Goal: Task Accomplishment & Management: Manage account settings

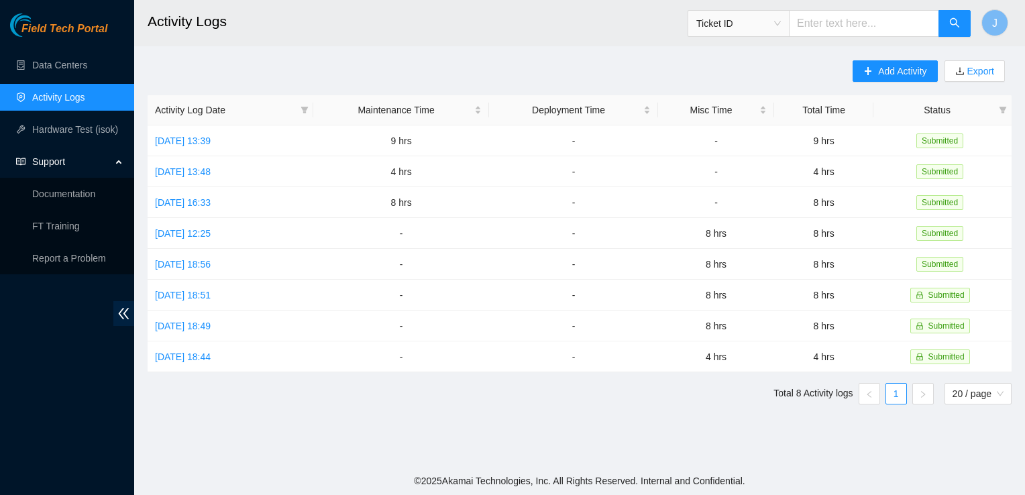
click at [68, 340] on div "Field Tech Portal Data Centers Activity Logs Hardware Test (isok) Support Docum…" at bounding box center [67, 254] width 134 height 482
click at [87, 70] on link "Data Centers" at bounding box center [59, 65] width 55 height 11
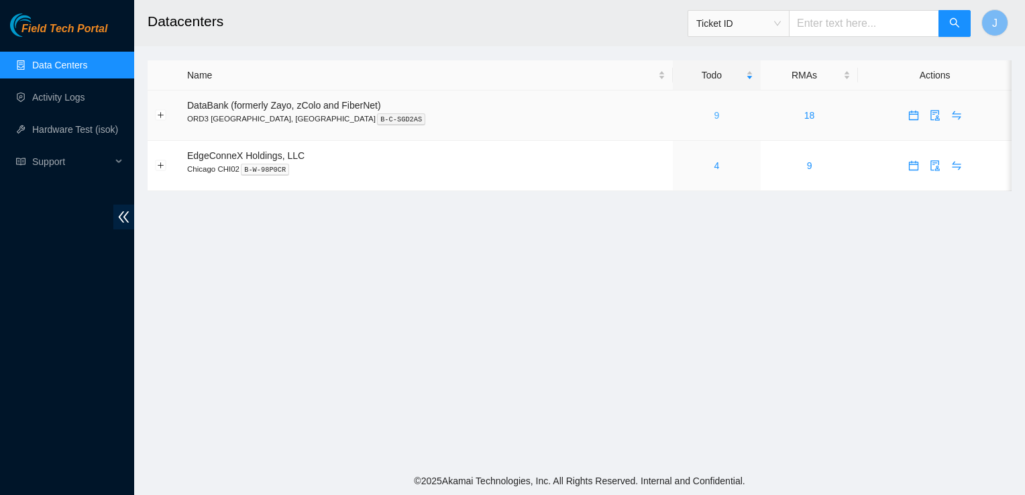
click at [715, 116] on link "9" at bounding box center [717, 115] width 5 height 11
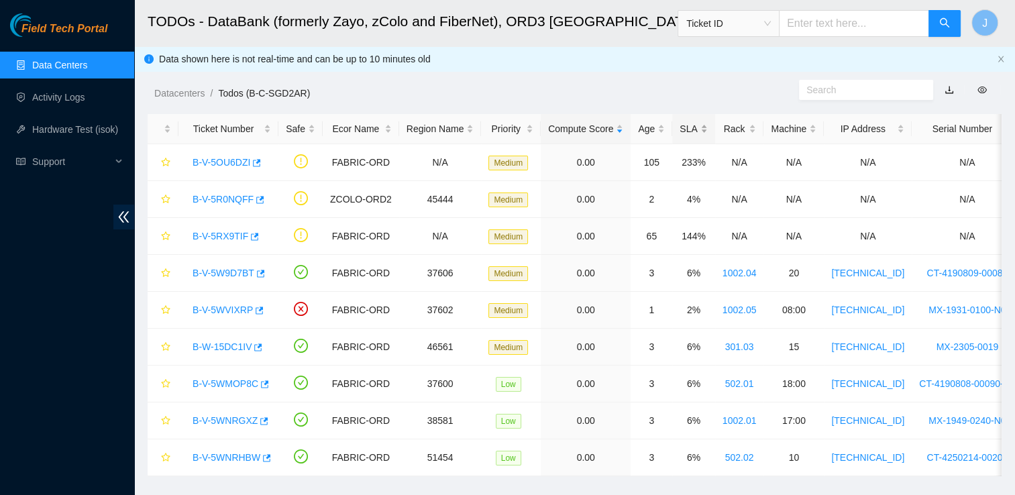
click at [686, 134] on div "SLA" at bounding box center [694, 128] width 28 height 15
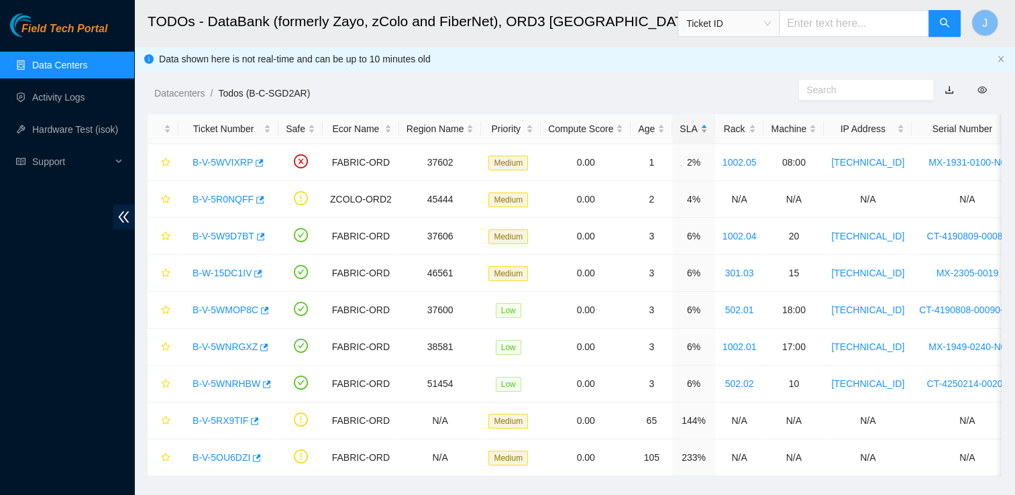
click at [686, 134] on div "SLA" at bounding box center [694, 128] width 28 height 15
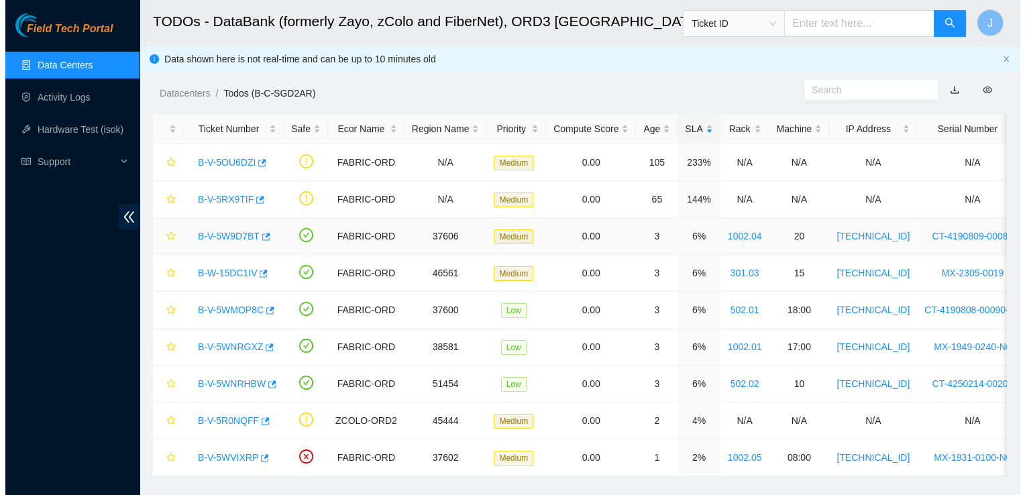
scroll to position [32, 0]
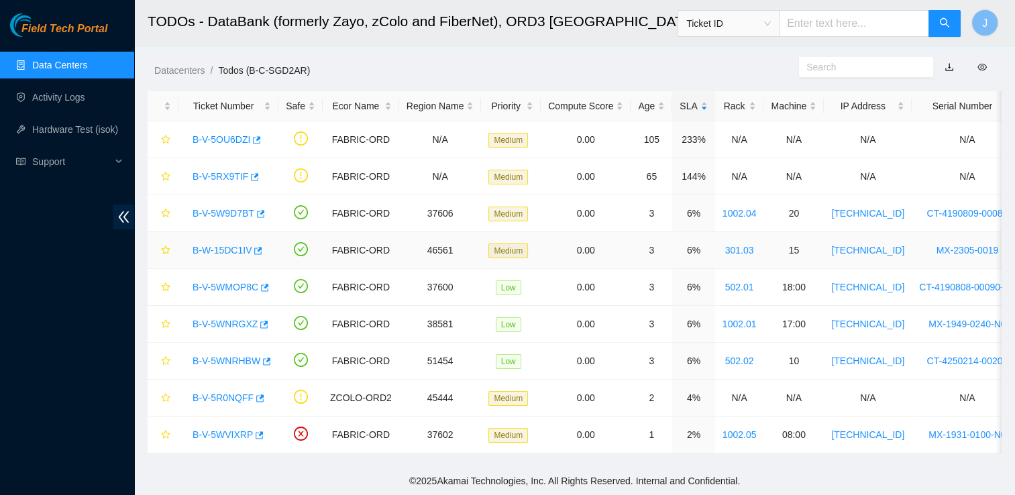
click at [219, 245] on link "B-W-15DC1IV" at bounding box center [222, 250] width 59 height 11
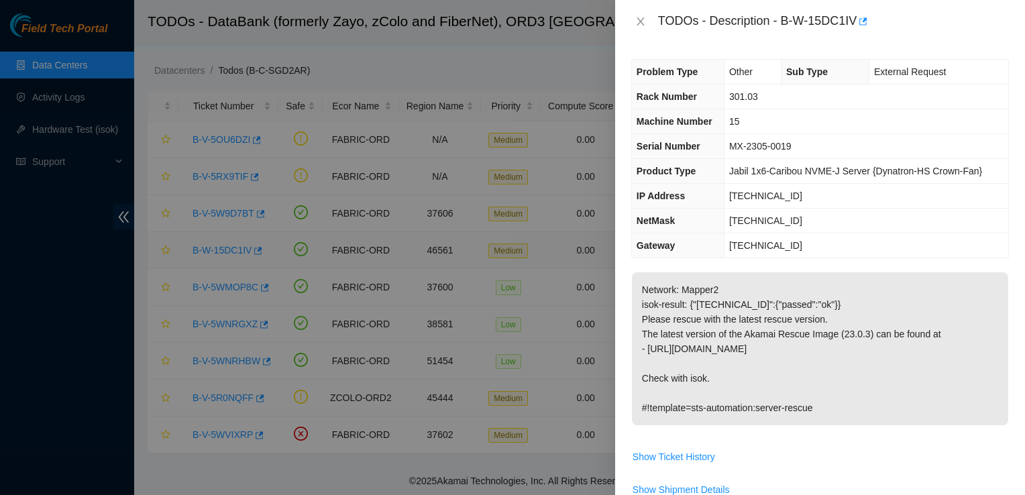
click at [219, 244] on div at bounding box center [512, 247] width 1025 height 495
click at [640, 23] on icon "close" at bounding box center [641, 21] width 11 height 11
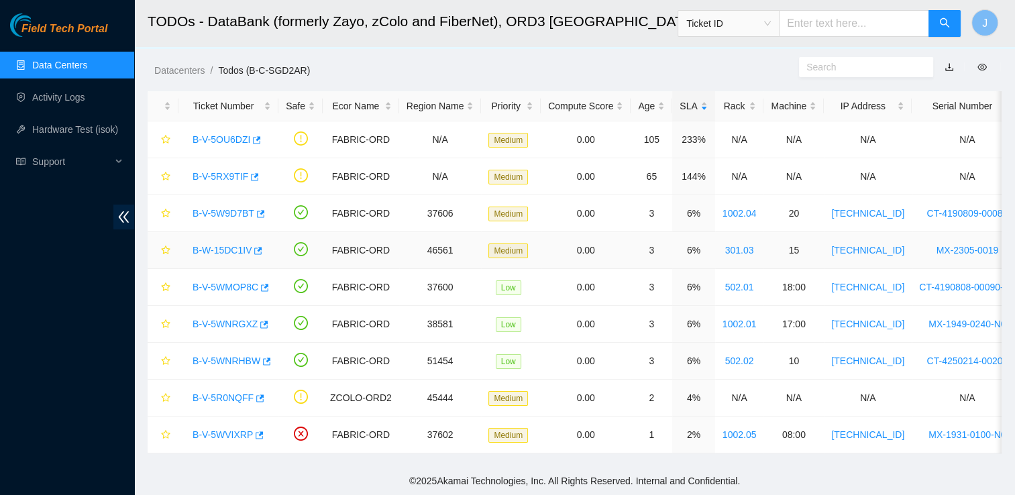
click at [228, 245] on link "B-W-15DC1IV" at bounding box center [222, 250] width 59 height 11
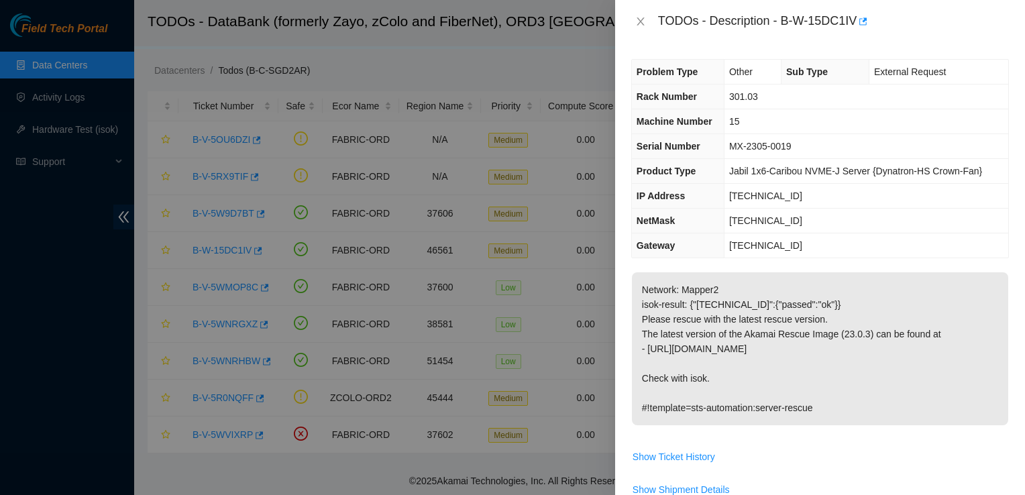
click at [421, 140] on div at bounding box center [512, 247] width 1025 height 495
click at [643, 27] on button "Close" at bounding box center [640, 21] width 19 height 13
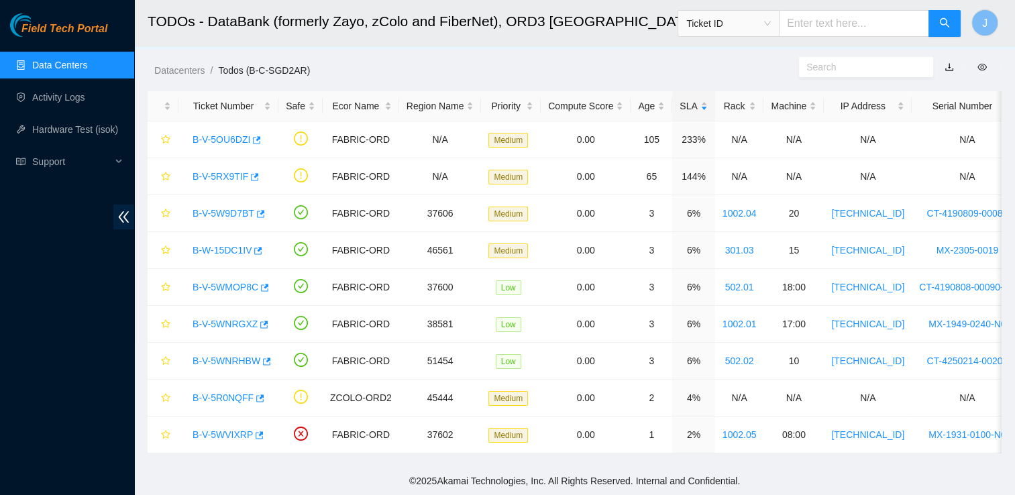
click at [33, 312] on div "Field Tech Portal Data Centers Activity Logs Hardware Test (isok) Support" at bounding box center [67, 254] width 134 height 482
click at [729, 170] on td "N/A" at bounding box center [739, 176] width 49 height 37
click at [202, 171] on link "B-V-5RX9TIF" at bounding box center [221, 176] width 56 height 11
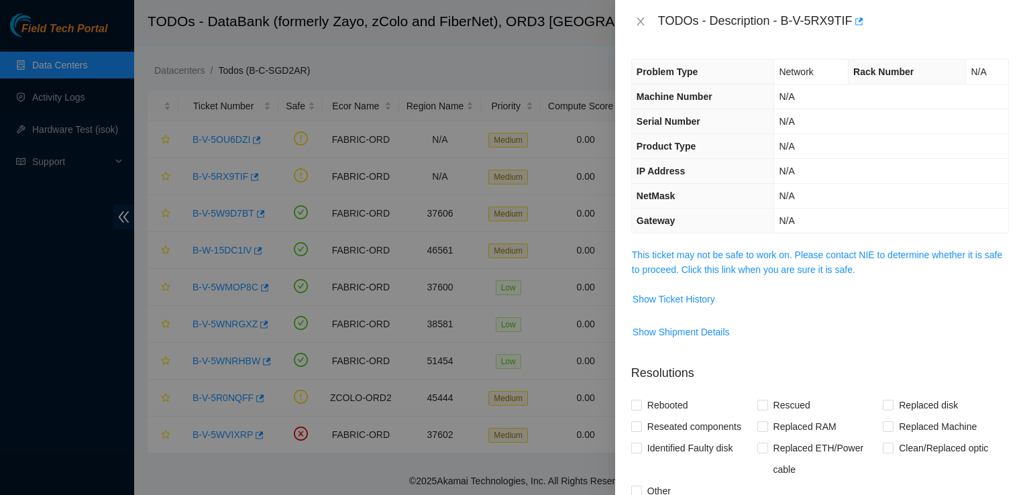
click at [687, 275] on span "This ticket may not be safe to work on. Please contact NIE to determine whether…" at bounding box center [820, 263] width 376 height 30
click at [696, 256] on link "This ticket may not be safe to work on. Please contact NIE to determine whether…" at bounding box center [817, 263] width 370 height 26
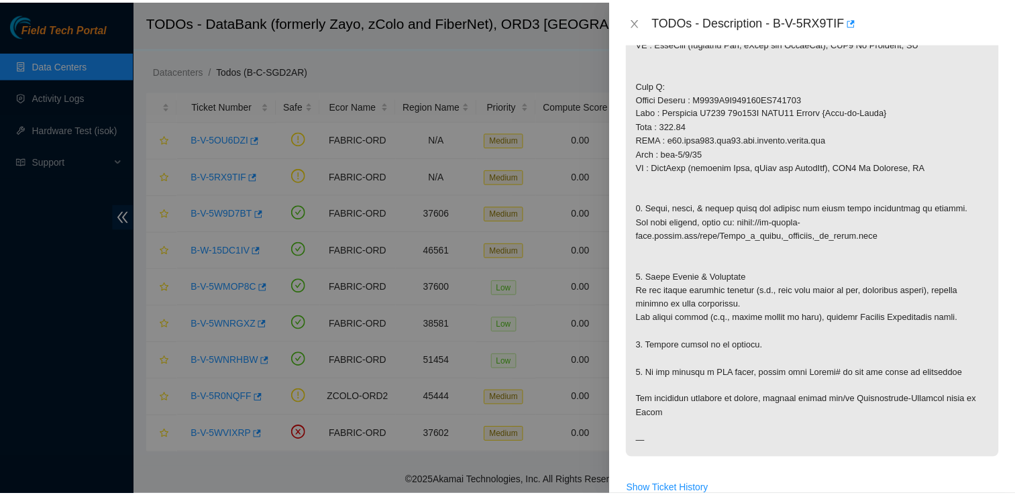
scroll to position [330, 0]
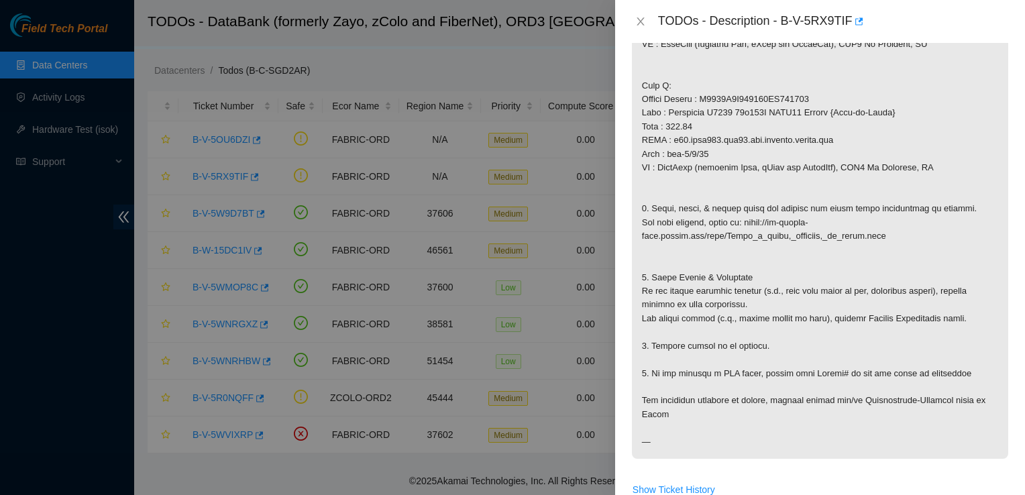
click at [584, 64] on div at bounding box center [512, 247] width 1025 height 495
click at [642, 17] on icon "close" at bounding box center [641, 21] width 11 height 11
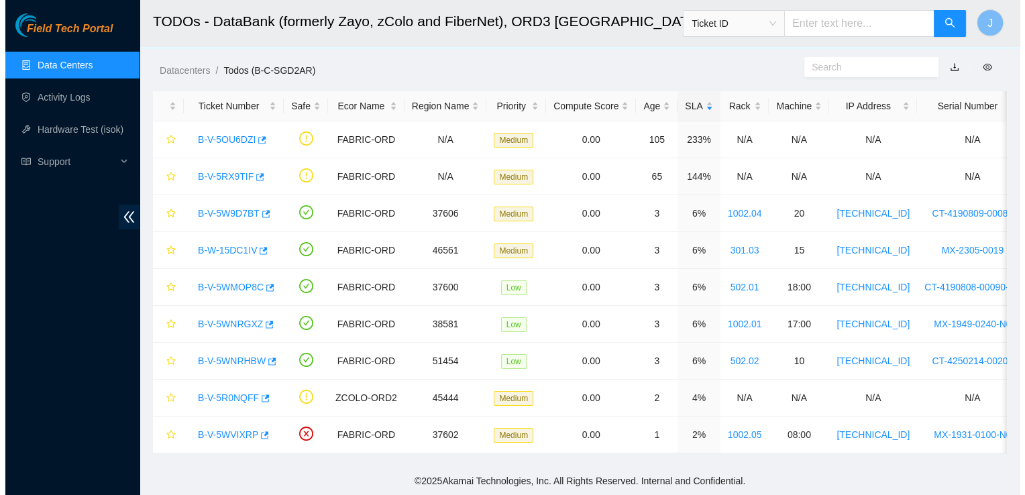
scroll to position [275, 0]
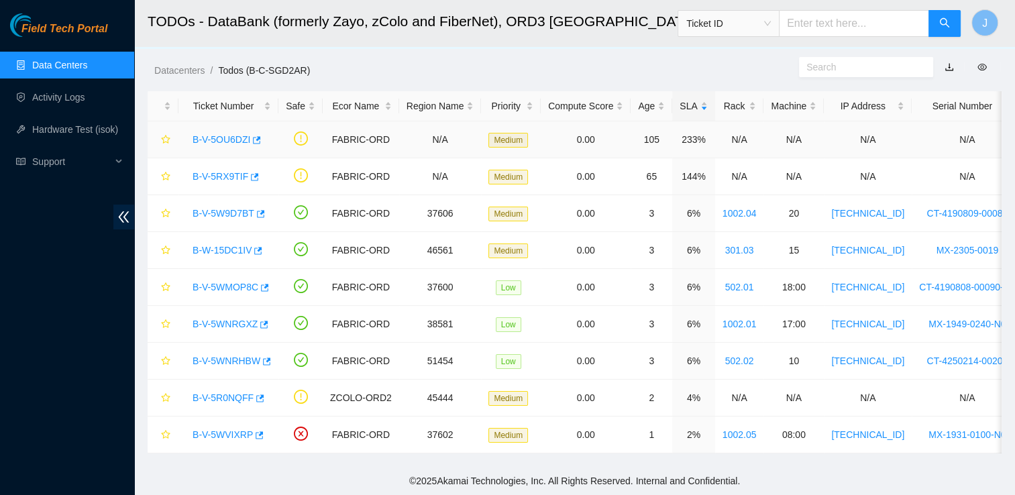
click at [222, 134] on link "B-V-5OU6DZI" at bounding box center [222, 139] width 58 height 11
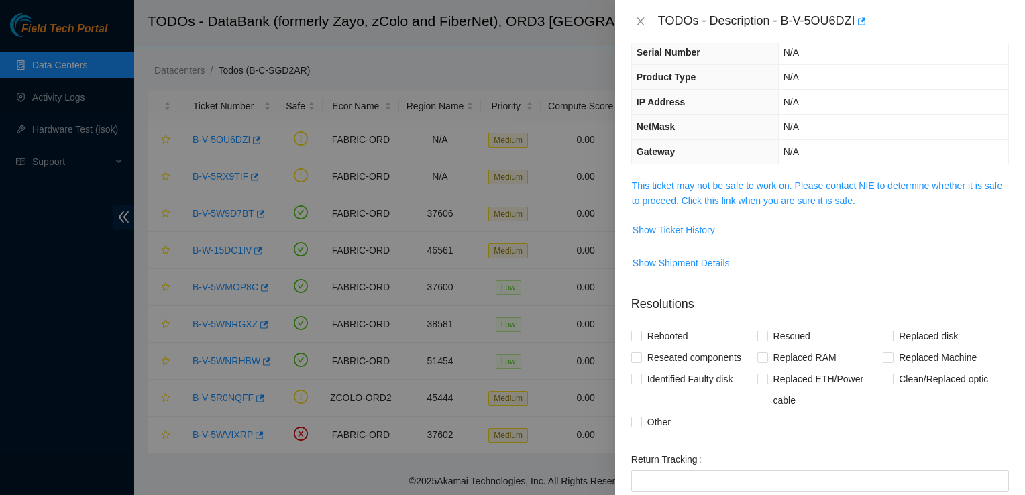
scroll to position [93, 0]
click at [769, 188] on link "This ticket may not be safe to work on. Please contact NIE to determine whether…" at bounding box center [817, 195] width 370 height 26
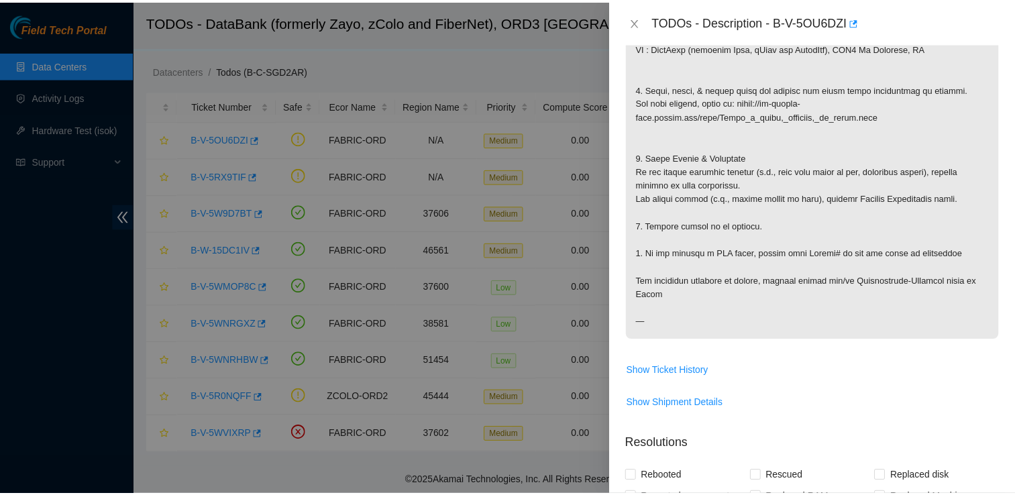
scroll to position [462, 0]
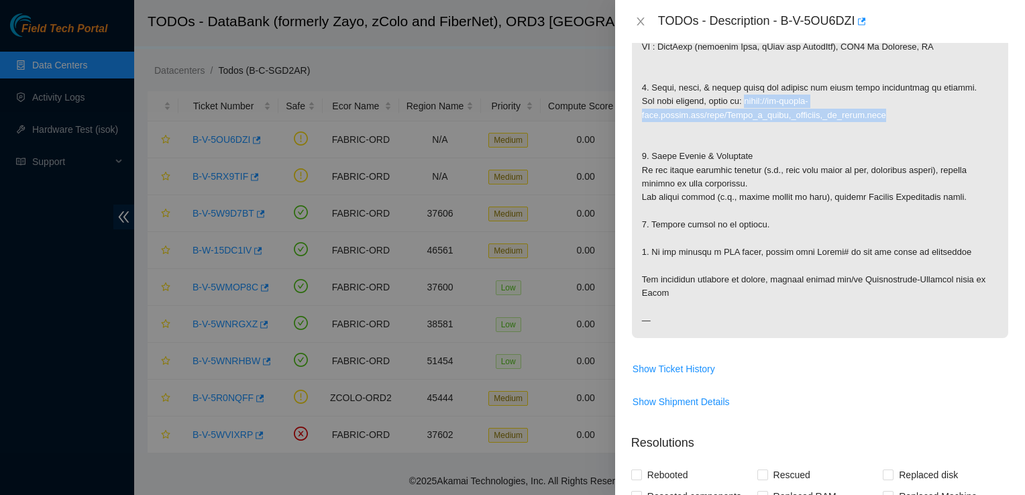
drag, startPoint x: 735, startPoint y: 101, endPoint x: 879, endPoint y: 118, distance: 145.3
click at [879, 118] on p at bounding box center [820, 74] width 376 height 527
drag, startPoint x: 879, startPoint y: 118, endPoint x: 860, endPoint y: 117, distance: 19.5
copy p "https://ft-portal-docs.akamai.com/wiki/Clean_a_fiber,_bulkhead,_or_optic.html"
click at [684, 131] on p at bounding box center [820, 74] width 376 height 527
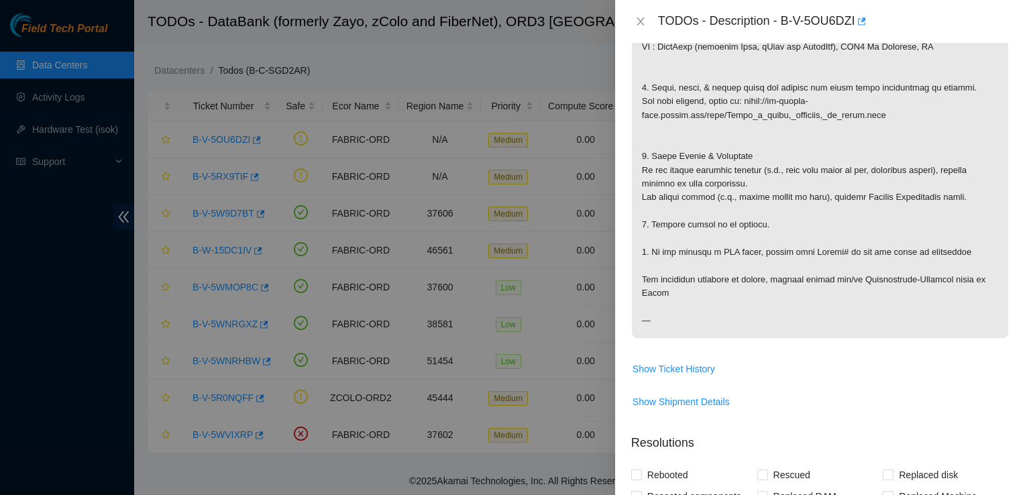
click at [585, 119] on div at bounding box center [512, 247] width 1025 height 495
click at [638, 27] on button "Close" at bounding box center [640, 21] width 19 height 13
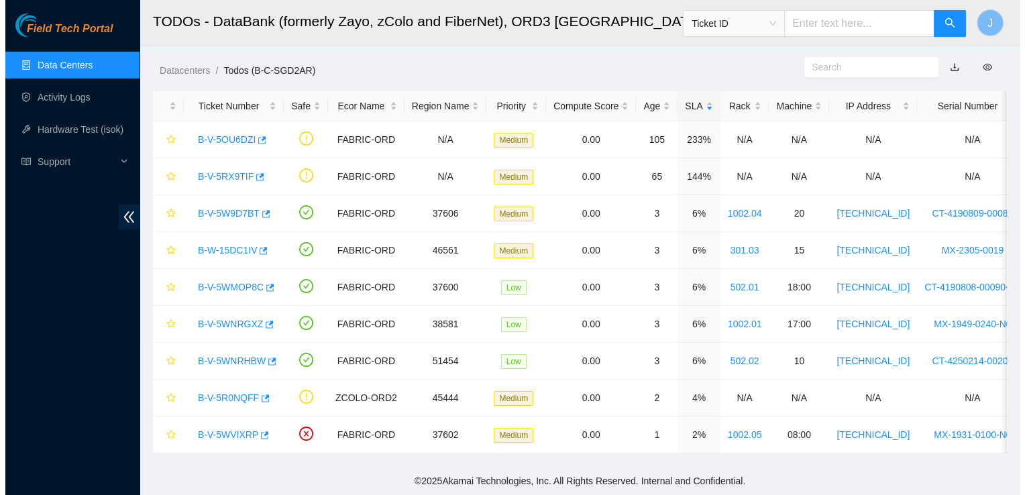
scroll to position [275, 0]
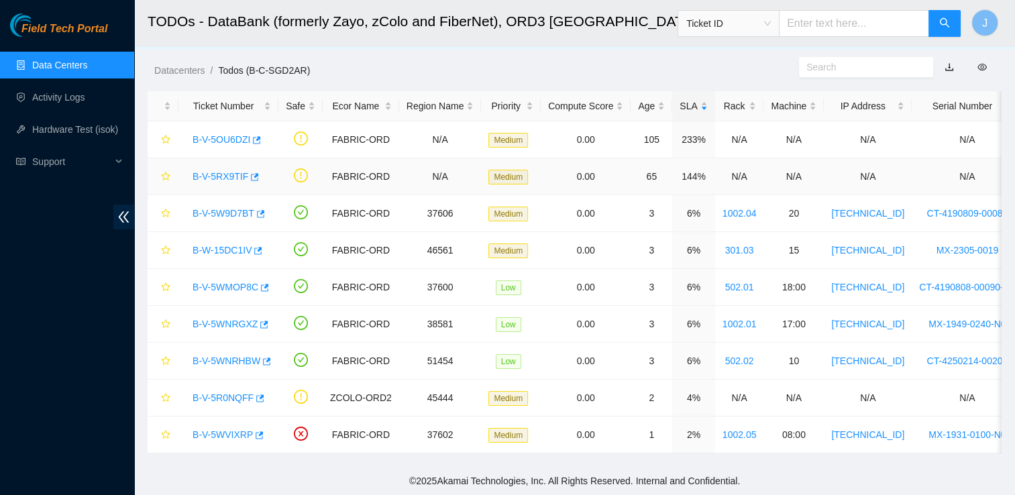
click at [207, 171] on link "B-V-5RX9TIF" at bounding box center [221, 176] width 56 height 11
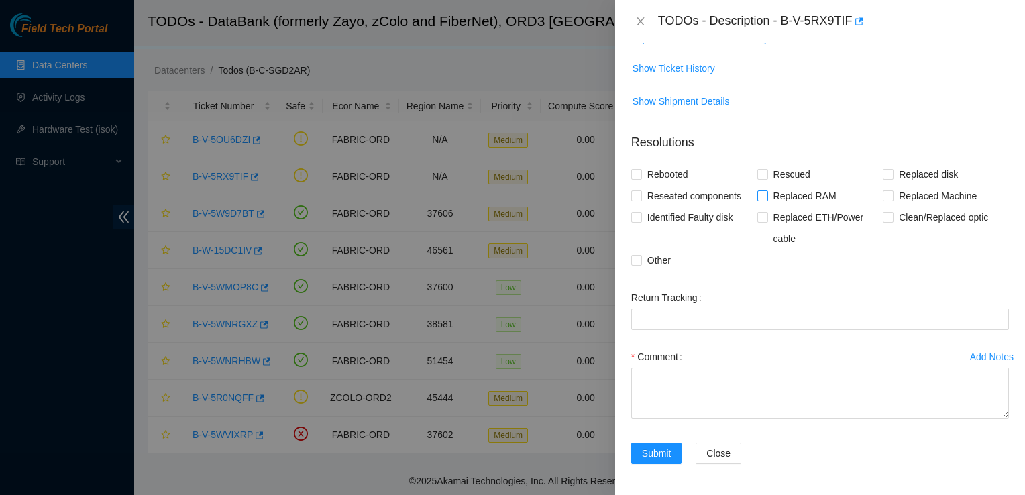
scroll to position [0, 0]
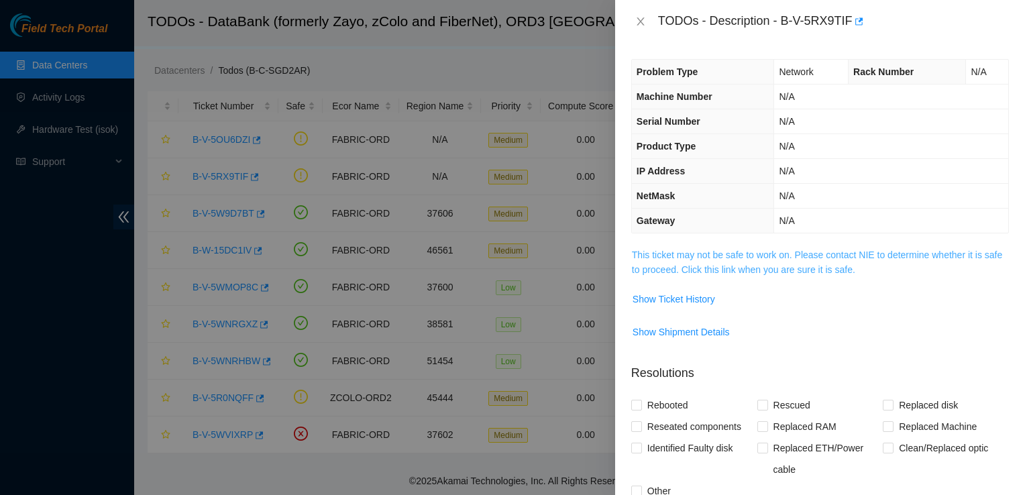
click at [759, 256] on link "This ticket may not be safe to work on. Please contact NIE to determine whether…" at bounding box center [817, 263] width 370 height 26
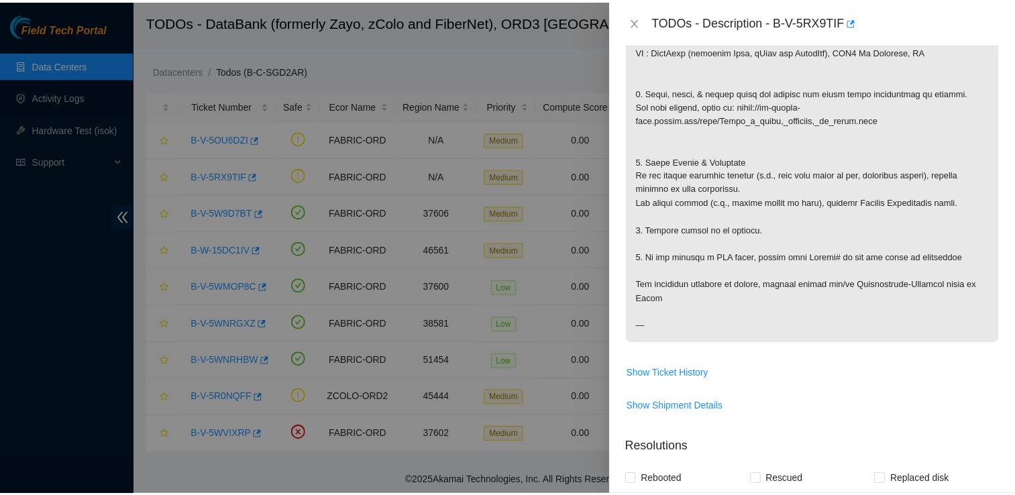
scroll to position [477, 0]
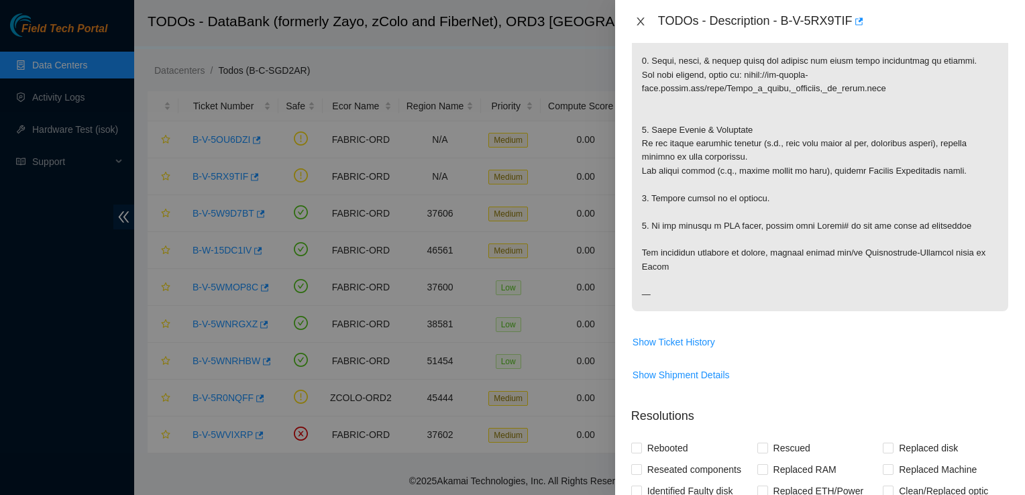
click at [646, 21] on button "Close" at bounding box center [640, 21] width 19 height 13
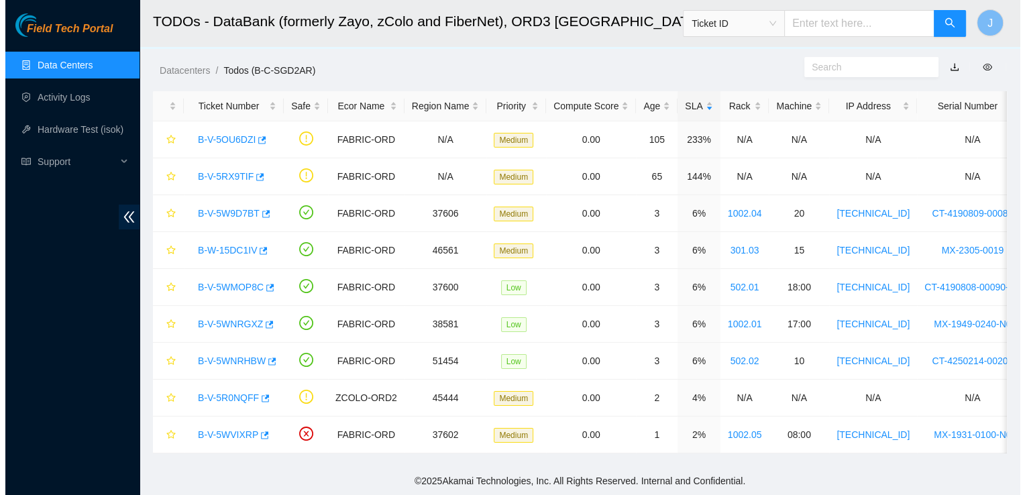
scroll to position [275, 0]
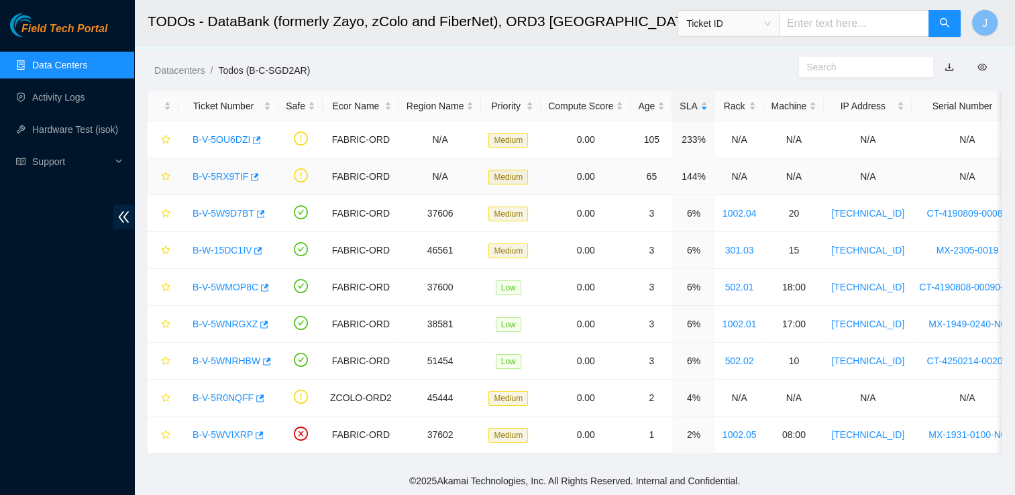
click at [217, 171] on link "B-V-5RX9TIF" at bounding box center [221, 176] width 56 height 11
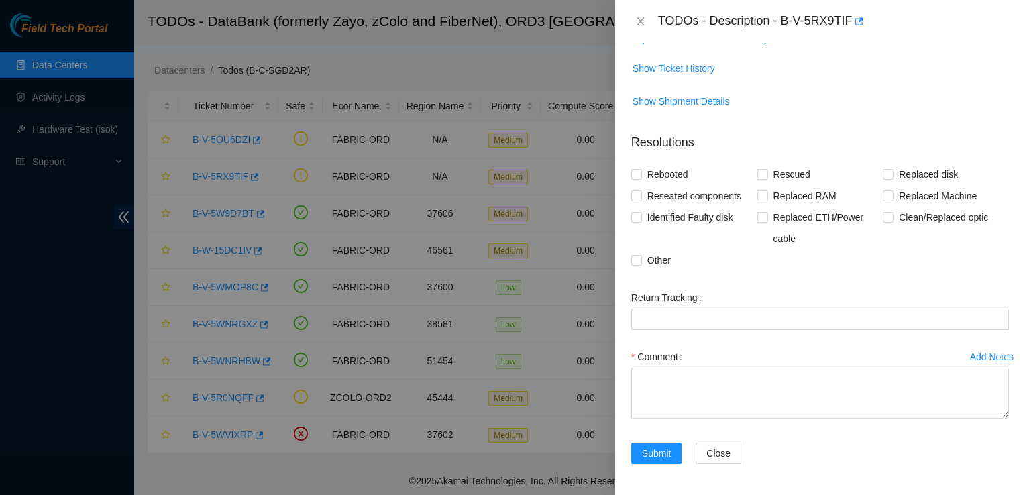
scroll to position [0, 0]
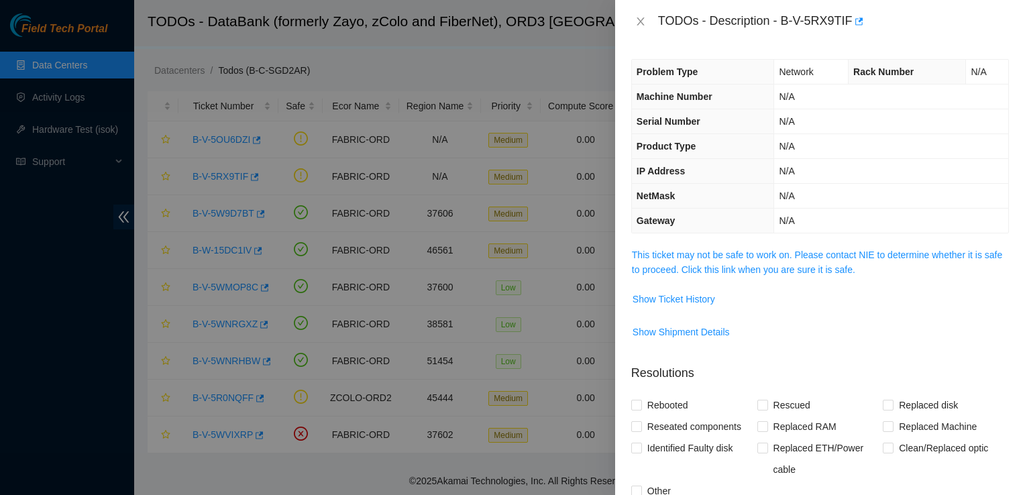
click at [38, 116] on div at bounding box center [512, 247] width 1025 height 495
click at [58, 66] on div at bounding box center [512, 247] width 1025 height 495
click at [319, 47] on div at bounding box center [512, 247] width 1025 height 495
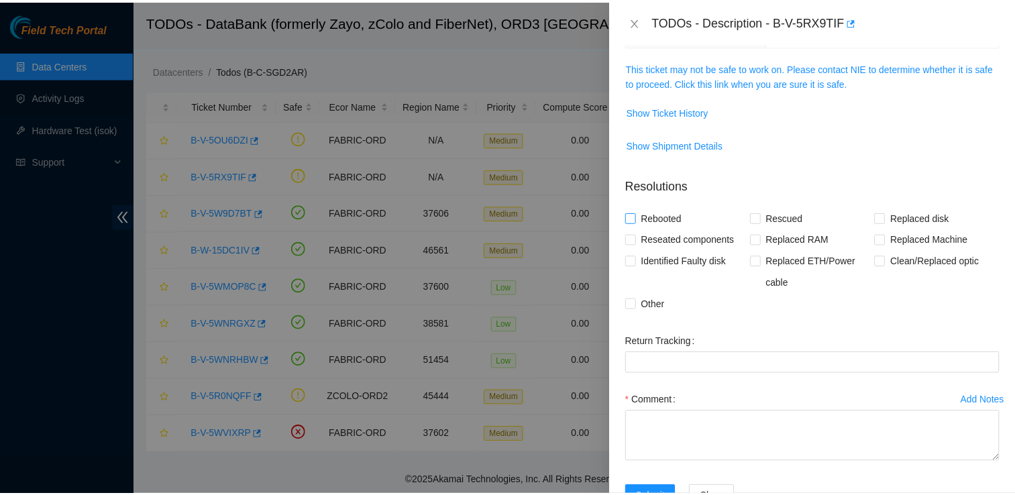
scroll to position [231, 0]
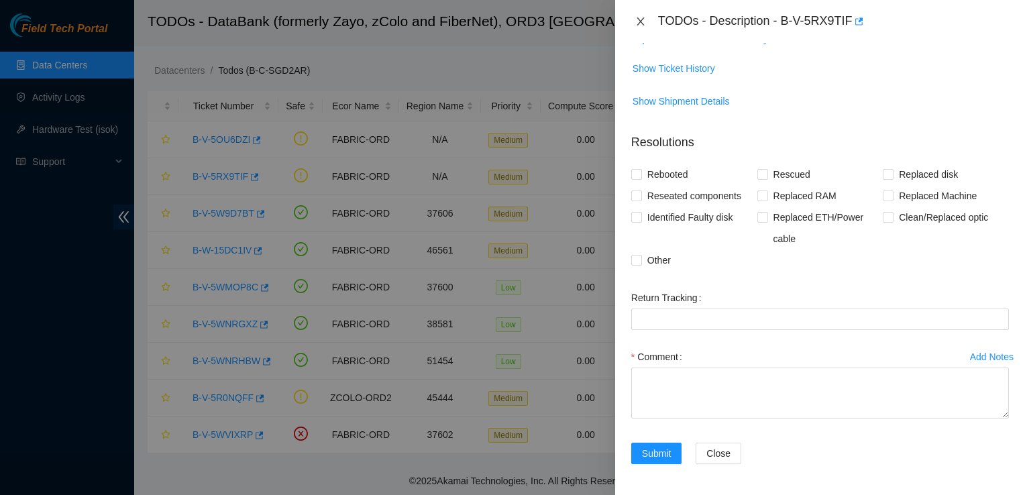
click at [642, 27] on button "Close" at bounding box center [640, 21] width 19 height 13
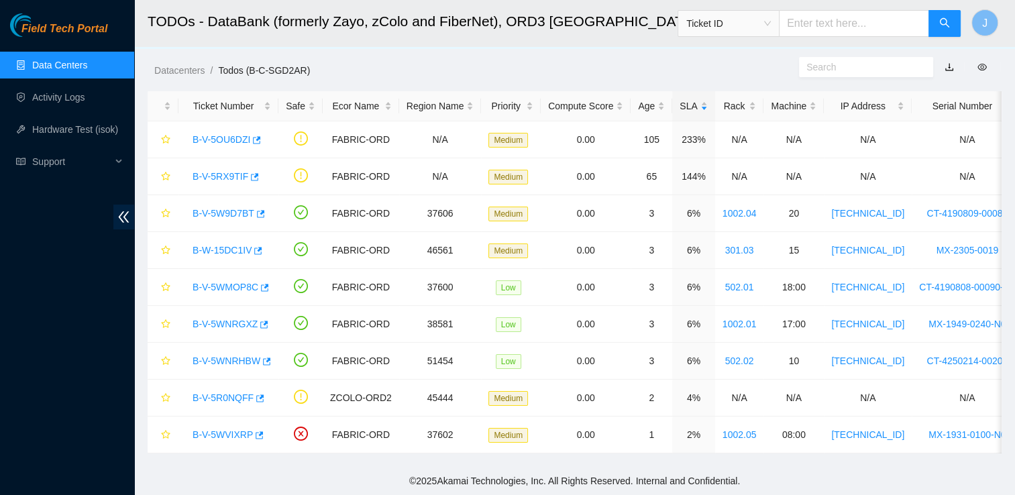
scroll to position [275, 0]
click at [64, 102] on link "Activity Logs" at bounding box center [58, 97] width 53 height 11
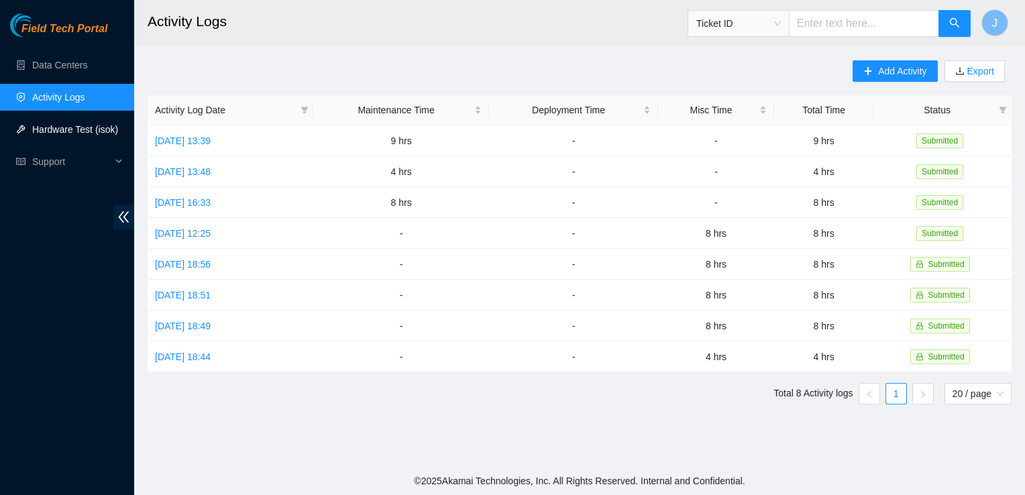
click at [62, 130] on link "Hardware Test (isok)" at bounding box center [75, 129] width 86 height 11
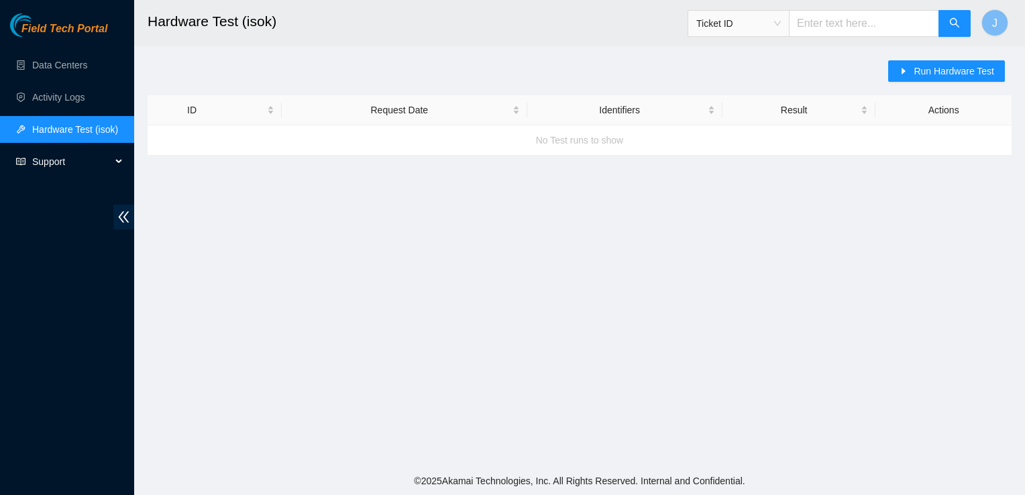
click at [54, 165] on span "Support" at bounding box center [71, 161] width 79 height 27
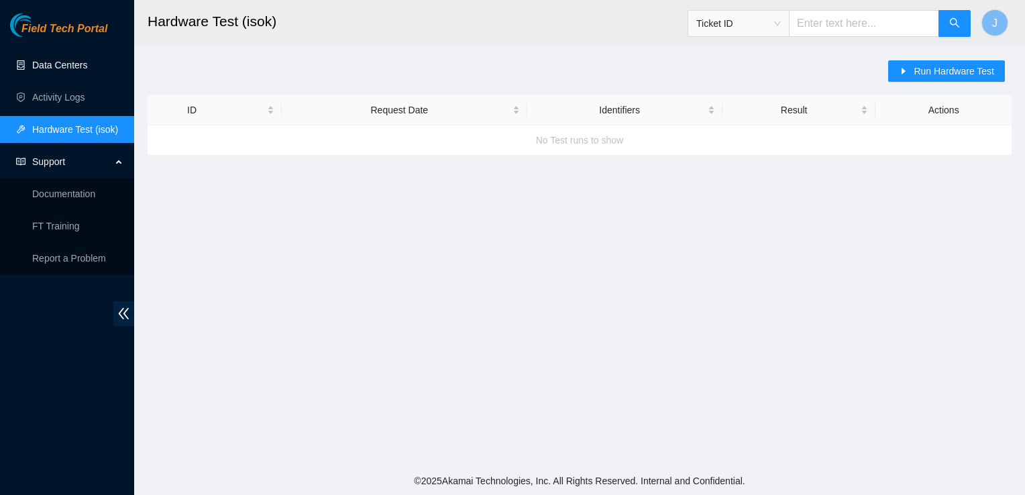
click at [87, 66] on link "Data Centers" at bounding box center [59, 65] width 55 height 11
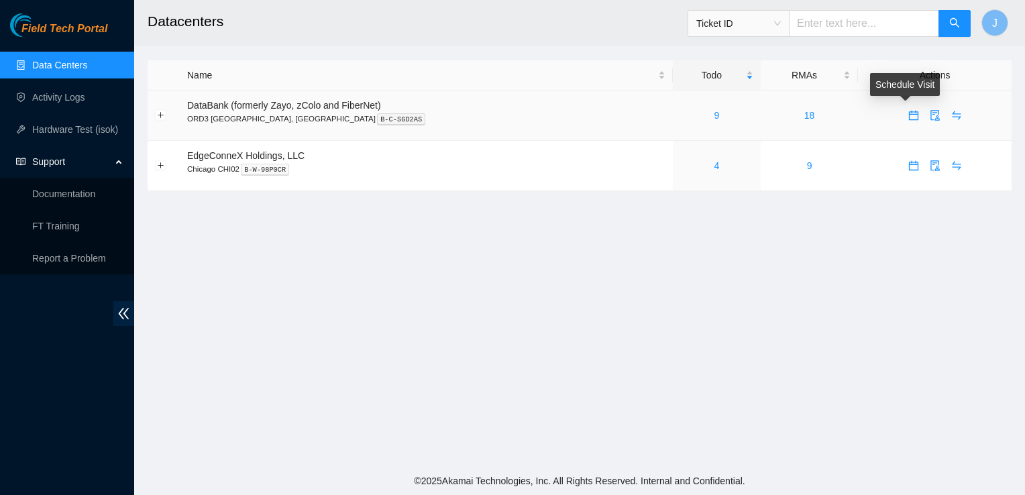
click at [909, 115] on icon "calendar" at bounding box center [914, 115] width 11 height 11
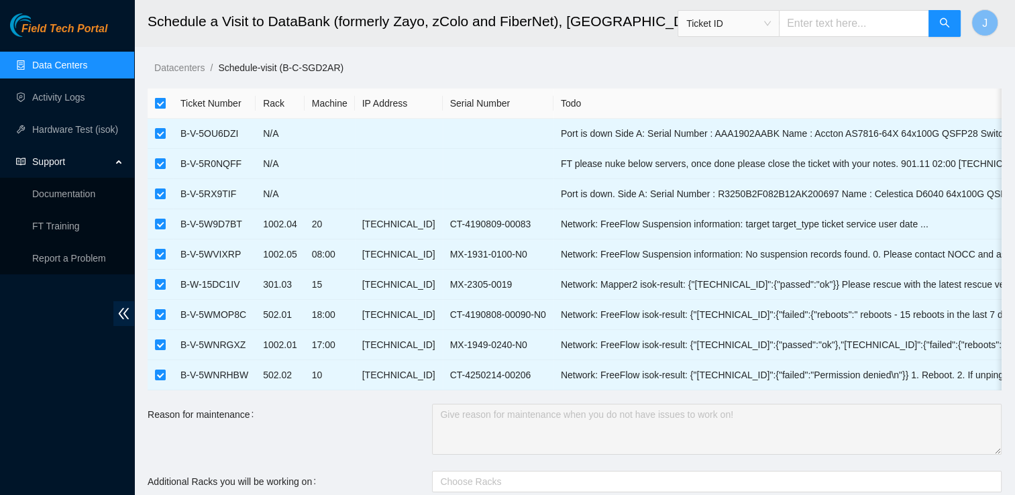
click at [162, 103] on input "checkbox" at bounding box center [160, 103] width 11 height 11
checkbox input "false"
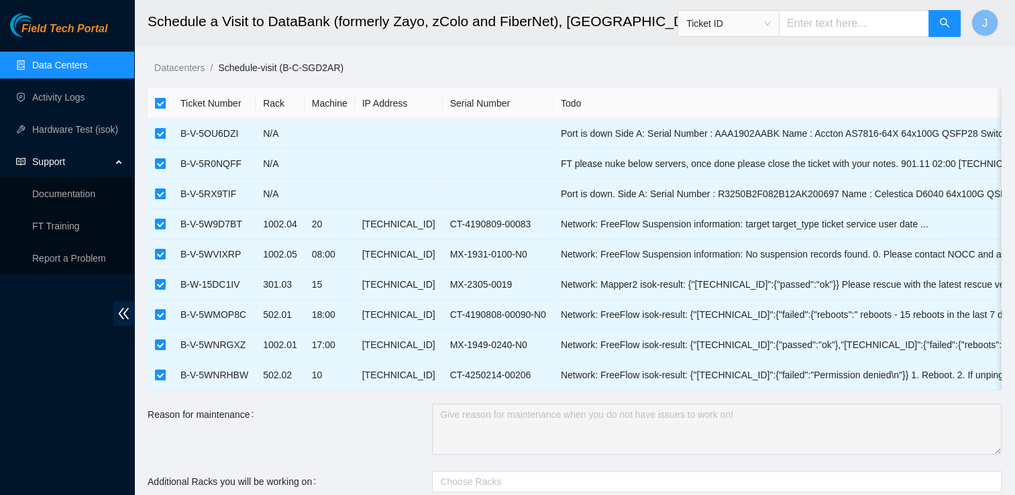
checkbox input "false"
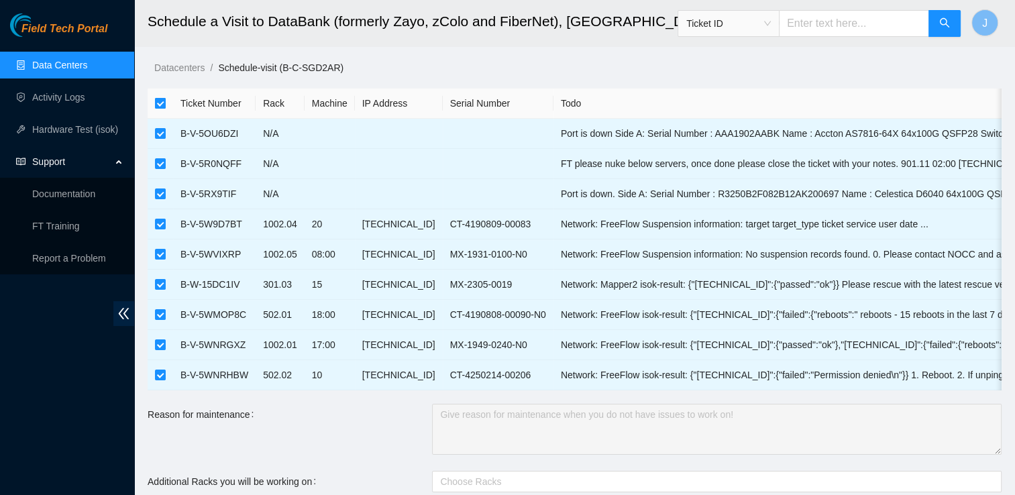
checkbox input "false"
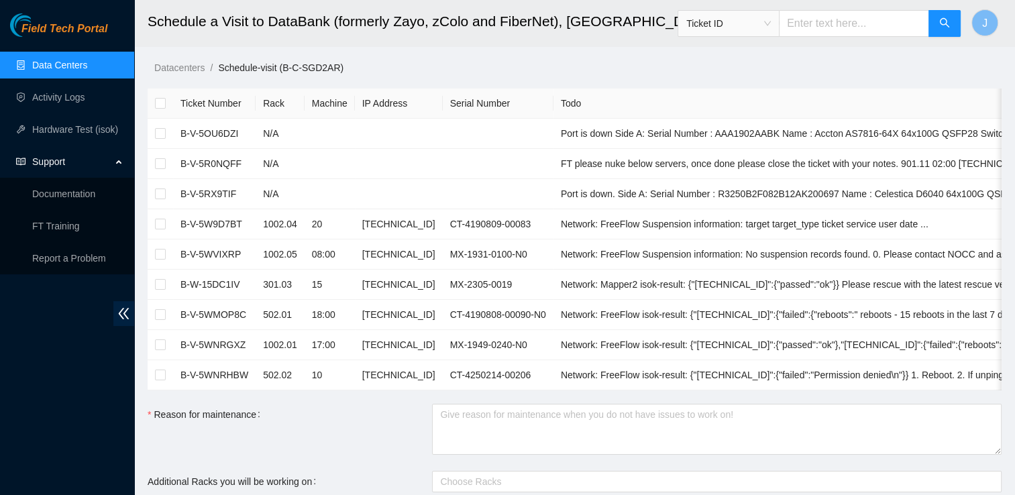
click at [87, 60] on link "Data Centers" at bounding box center [59, 65] width 55 height 11
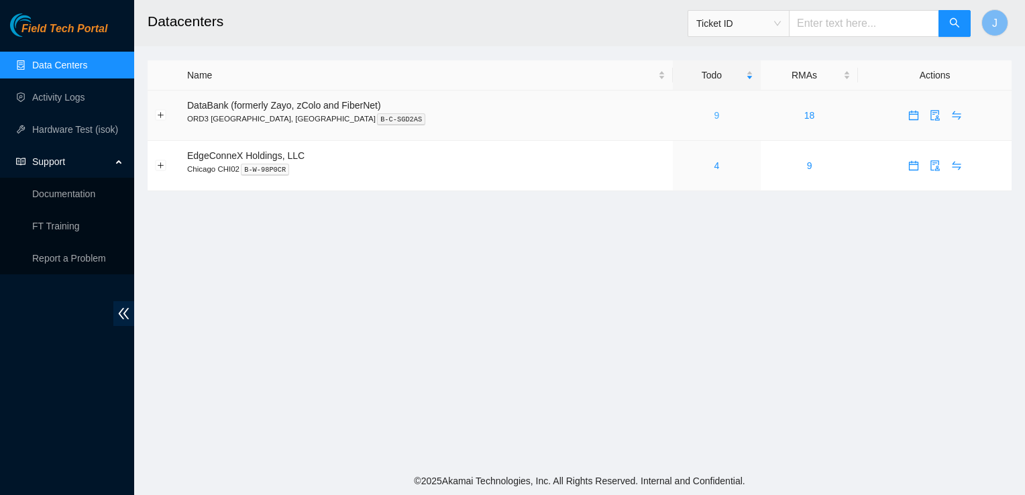
click at [715, 119] on link "9" at bounding box center [717, 115] width 5 height 11
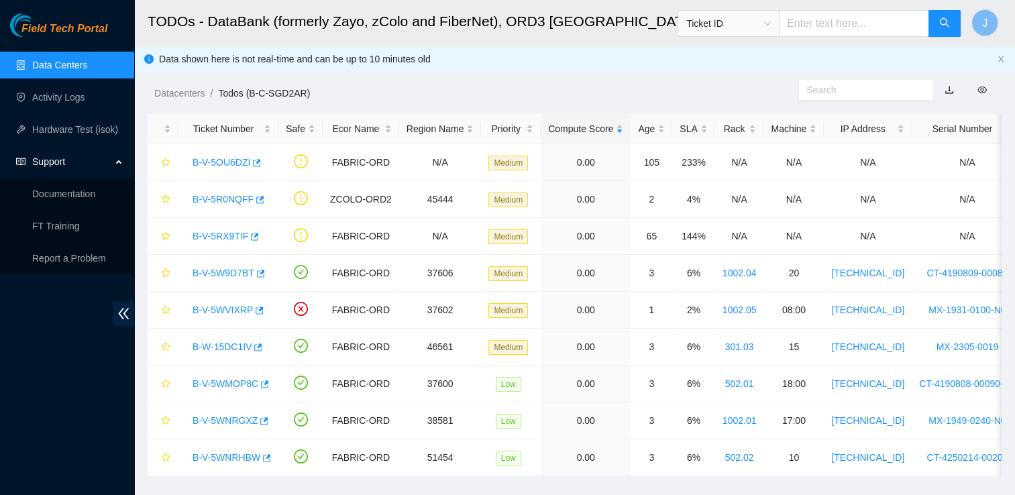
click at [87, 60] on link "Data Centers" at bounding box center [59, 65] width 55 height 11
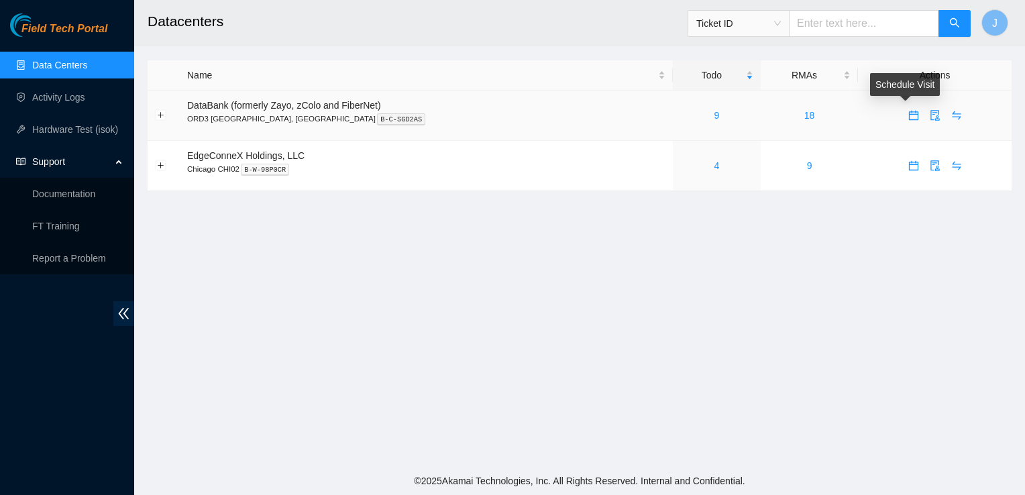
click at [909, 114] on icon "calendar" at bounding box center [914, 115] width 11 height 11
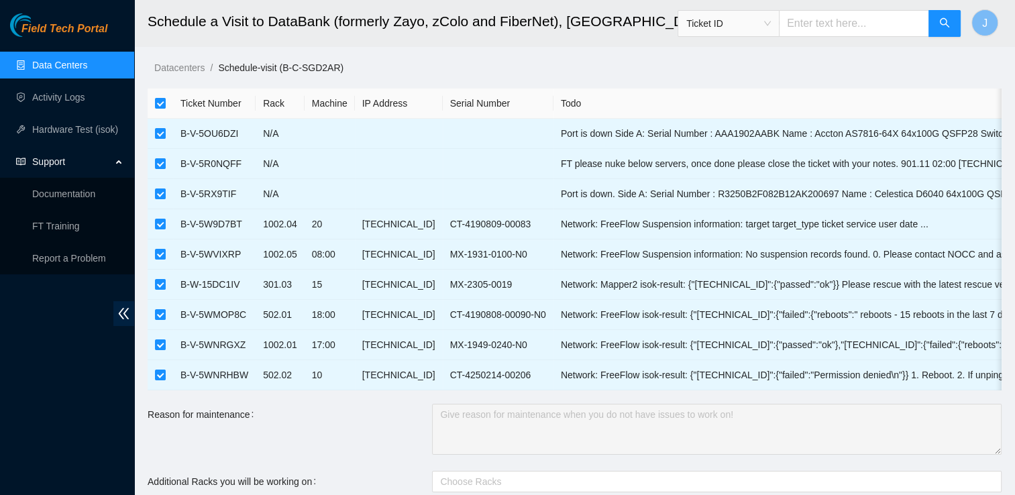
click at [65, 63] on link "Data Centers" at bounding box center [59, 65] width 55 height 11
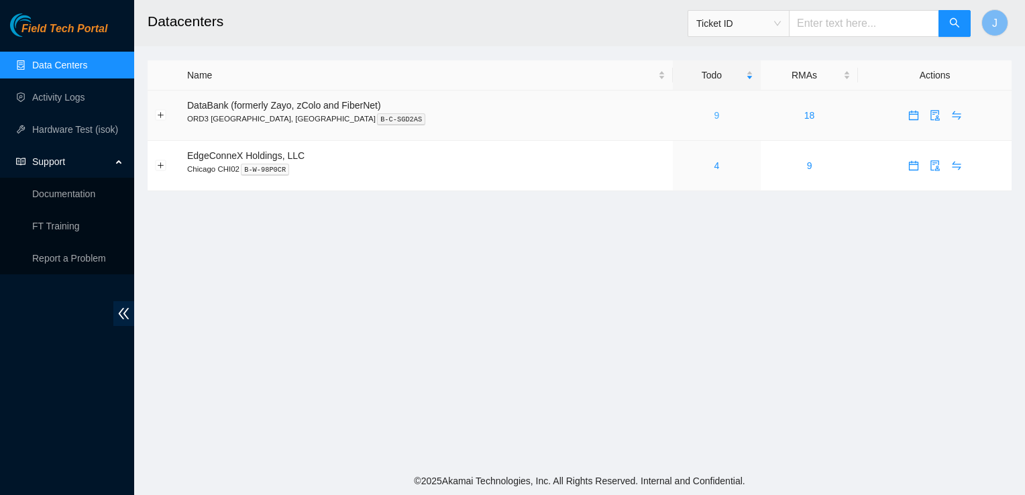
click at [715, 117] on link "9" at bounding box center [717, 115] width 5 height 11
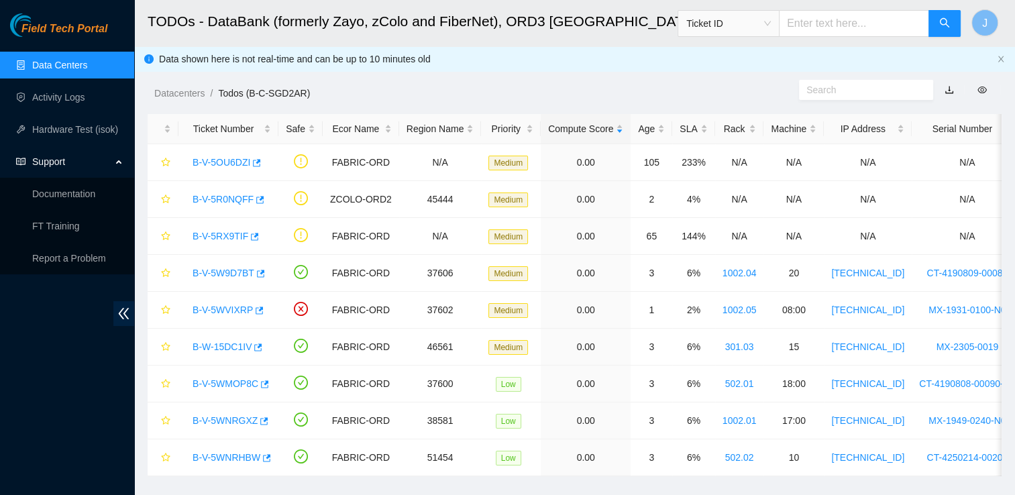
click at [17, 364] on div "Field Tech Portal Data Centers Activity Logs Hardware Test (isok) Support Docum…" at bounding box center [67, 254] width 134 height 482
click at [472, 39] on h2 "TODOs - DataBank (formerly Zayo, zColo and FiberNet), ORD3 [GEOGRAPHIC_DATA], […" at bounding box center [494, 21] width 692 height 43
click at [56, 373] on div "Field Tech Portal Data Centers Activity Logs Hardware Test (isok) Support Docum…" at bounding box center [67, 254] width 134 height 482
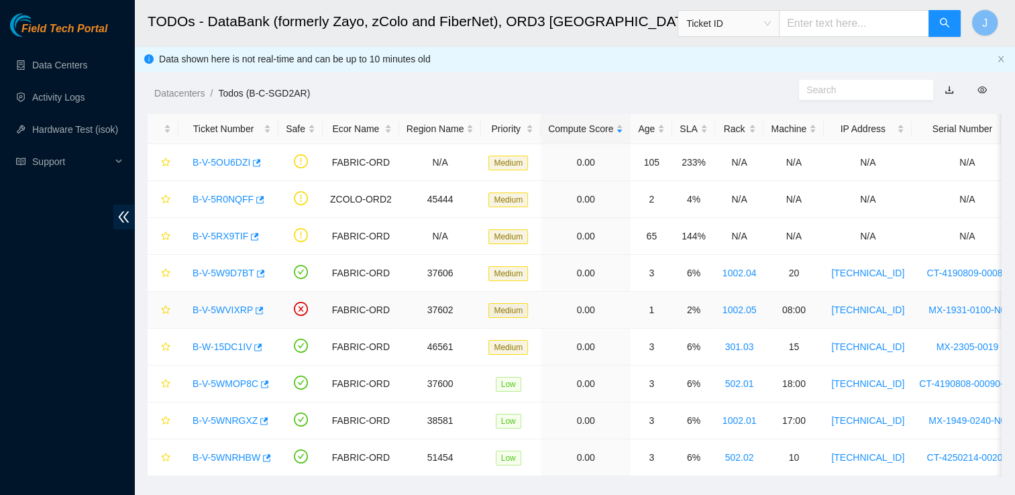
scroll to position [32, 0]
